Goal: Find specific page/section: Find specific page/section

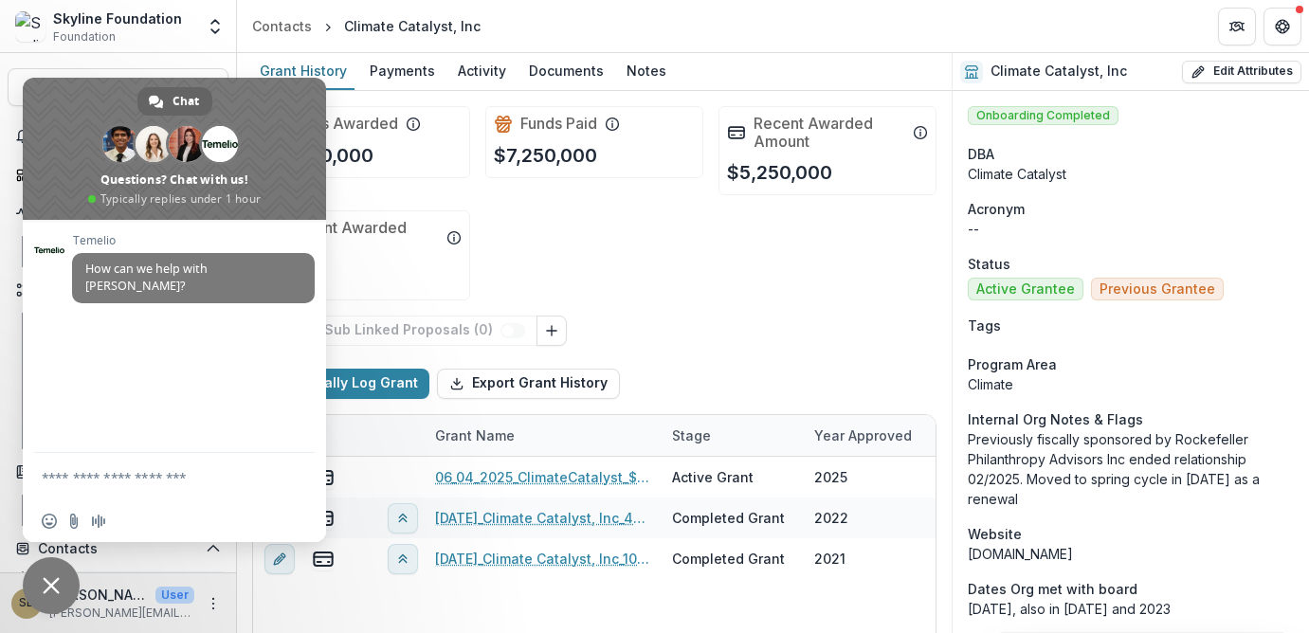
click at [61, 585] on span "Close chat" at bounding box center [51, 585] width 57 height 57
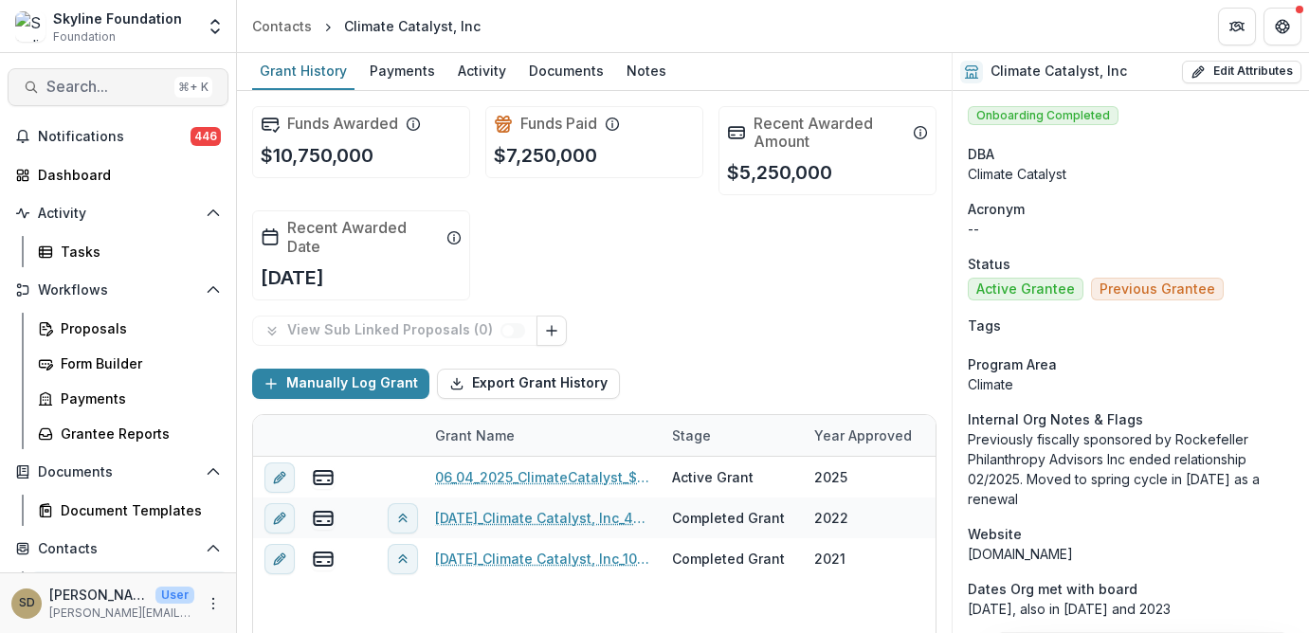
click at [100, 92] on span "Search..." at bounding box center [106, 87] width 120 height 18
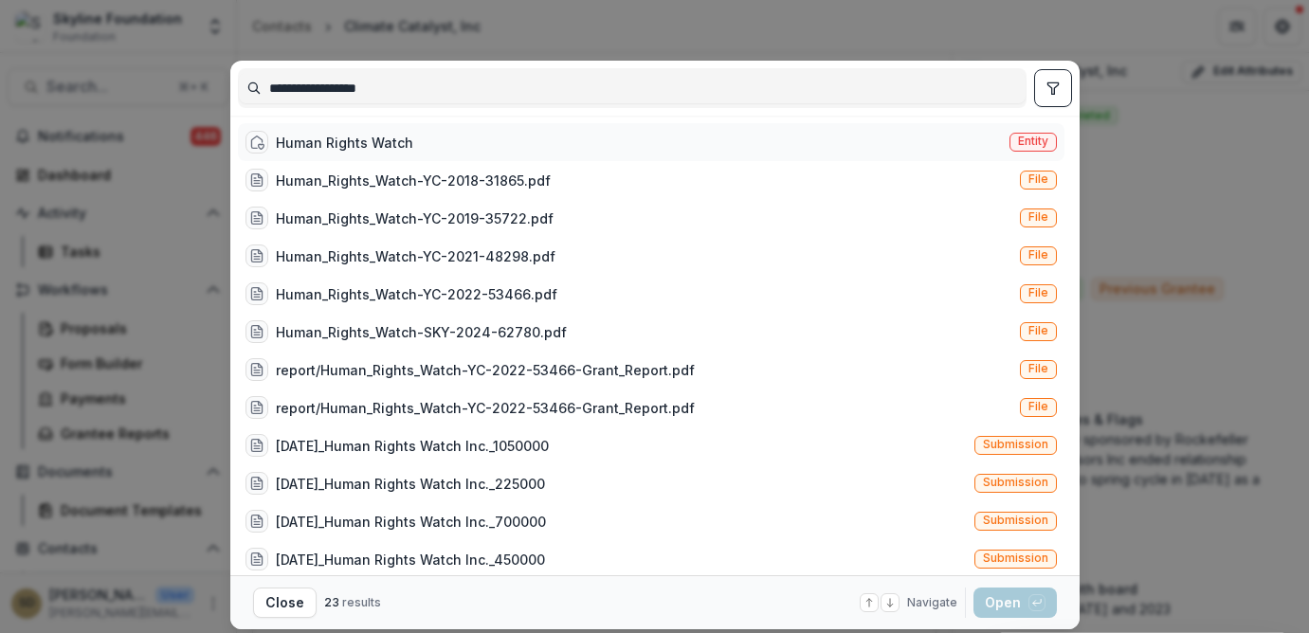
type input "**********"
click at [317, 131] on div "Human Rights Watch" at bounding box center [330, 142] width 168 height 23
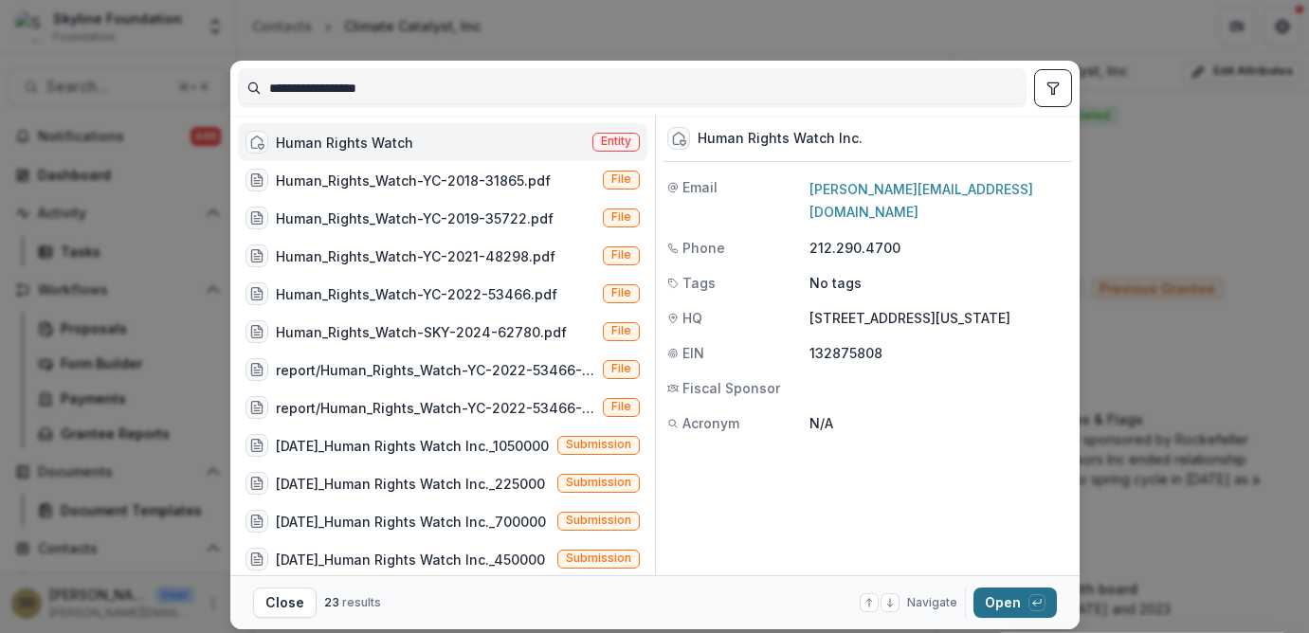
click at [987, 602] on button "Open with enter key" at bounding box center [1015, 603] width 83 height 30
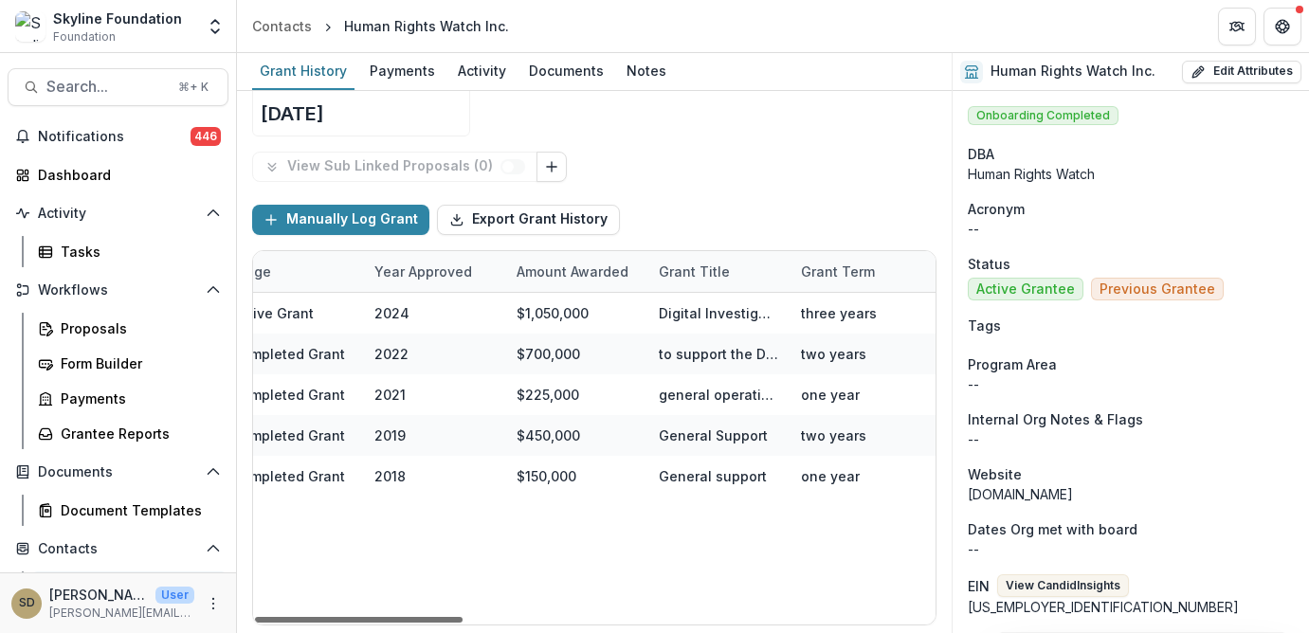
scroll to position [0, 403]
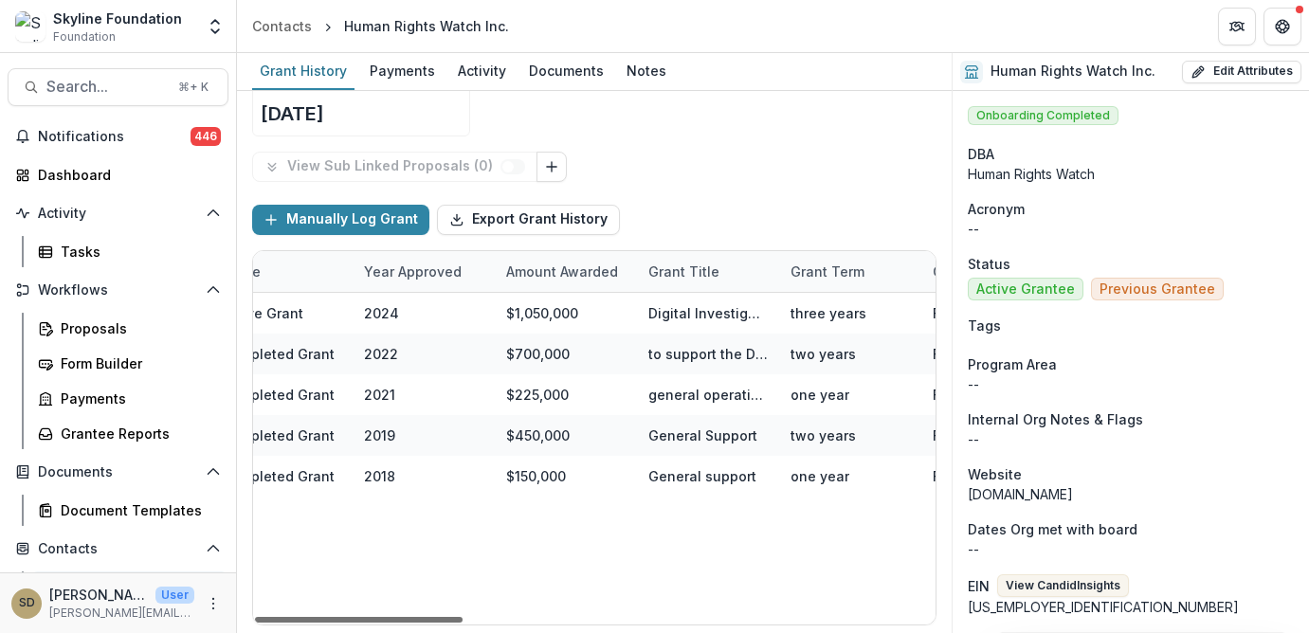
drag, startPoint x: 456, startPoint y: 617, endPoint x: 578, endPoint y: 629, distance: 122.8
click at [463, 623] on div at bounding box center [359, 620] width 208 height 6
